Goal: Navigation & Orientation: Find specific page/section

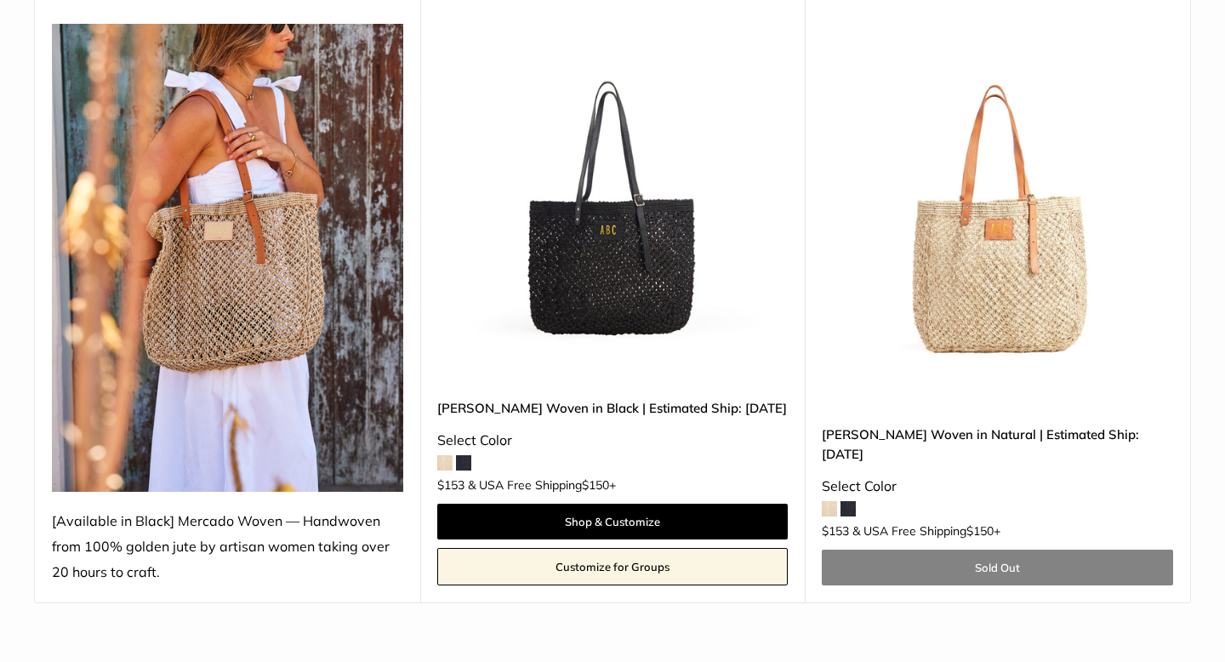
scroll to position [286, 0]
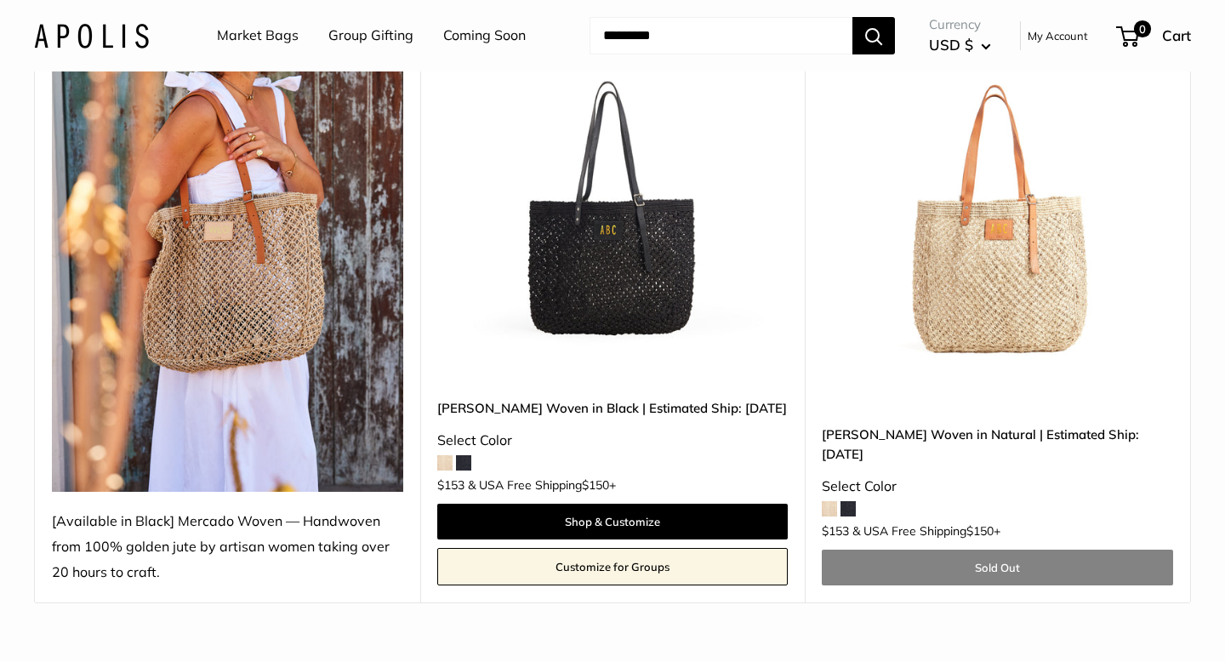
click at [472, 31] on link "Coming Soon" at bounding box center [484, 36] width 82 height 26
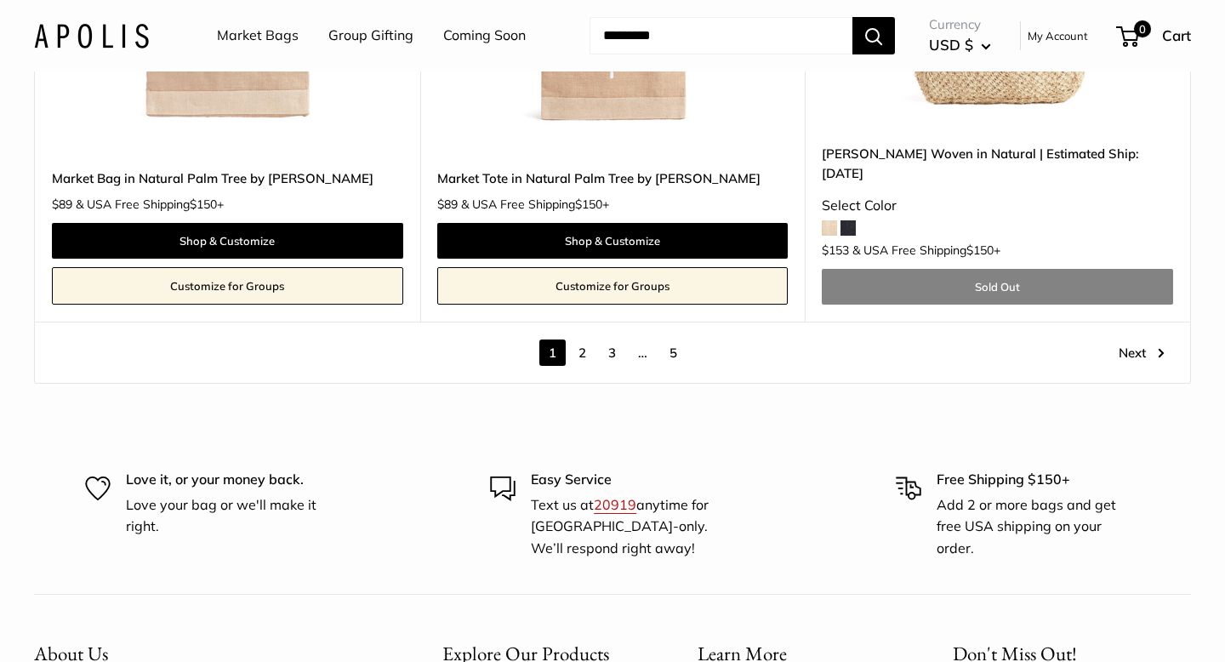
scroll to position [9773, 0]
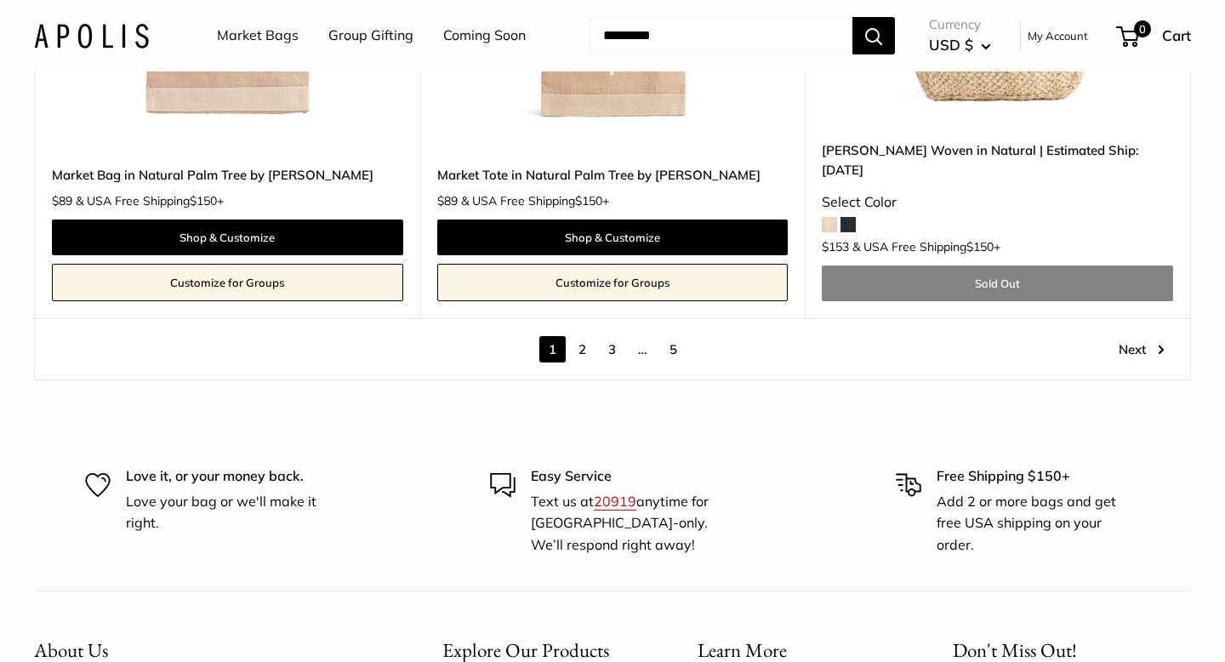
click at [673, 336] on link "5" at bounding box center [673, 349] width 26 height 26
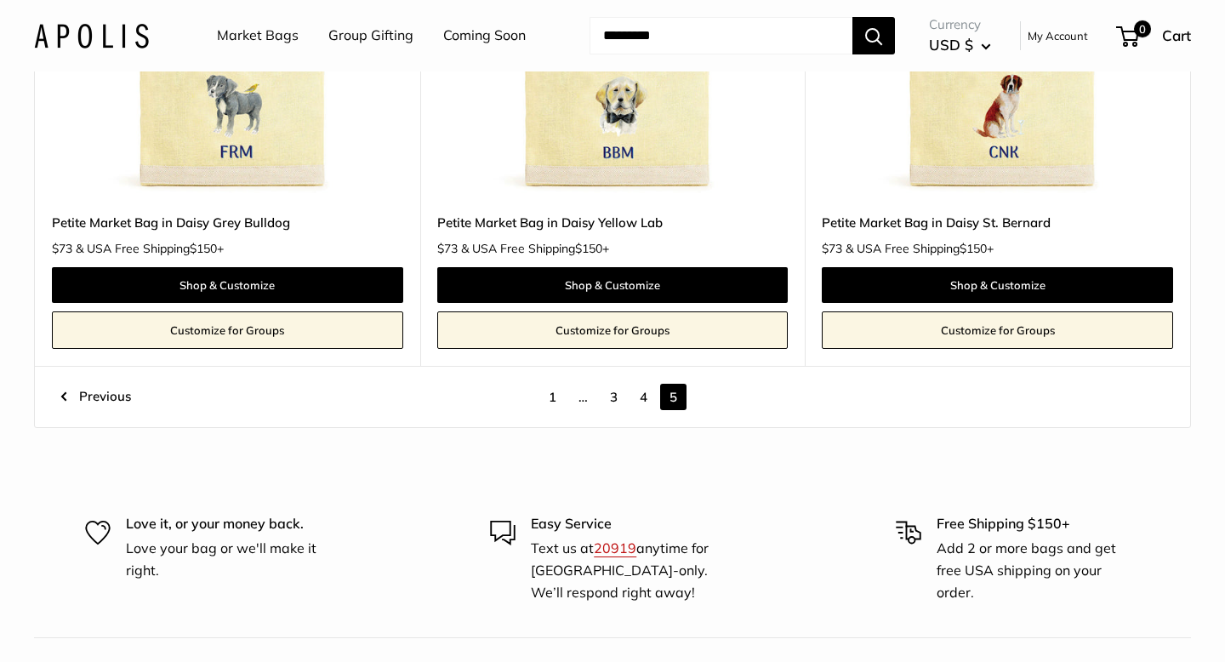
scroll to position [1056, 0]
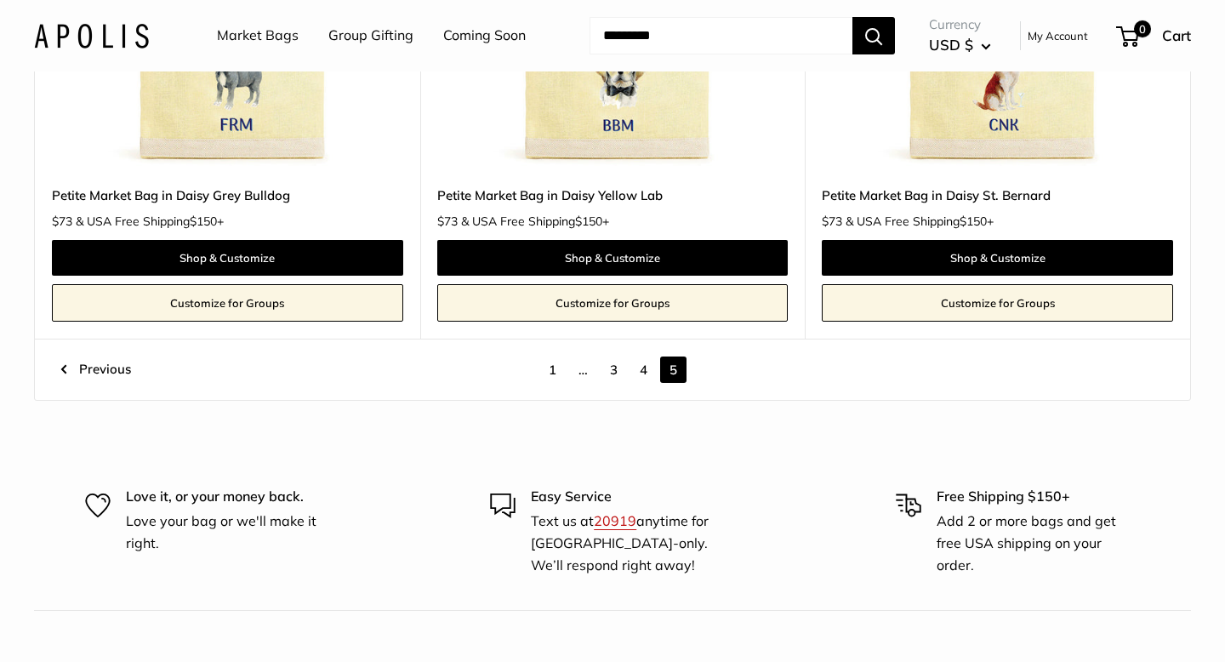
click at [641, 367] on link "4" at bounding box center [643, 369] width 26 height 26
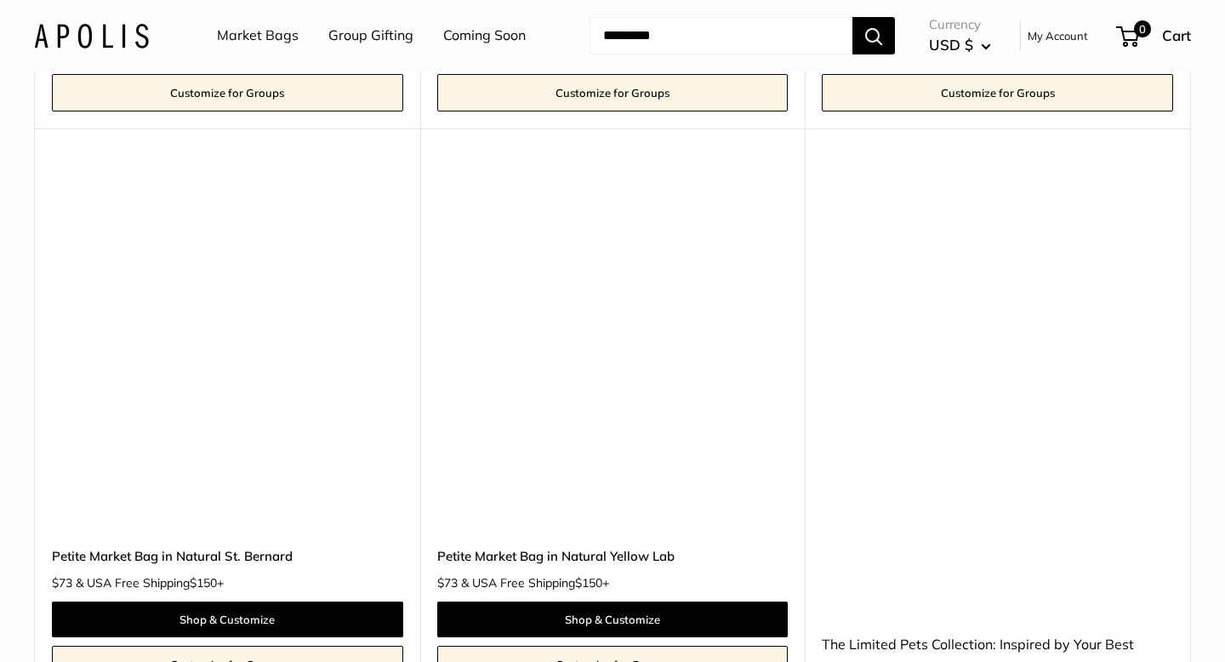
scroll to position [7865, 0]
